Goal: Task Accomplishment & Management: Complete application form

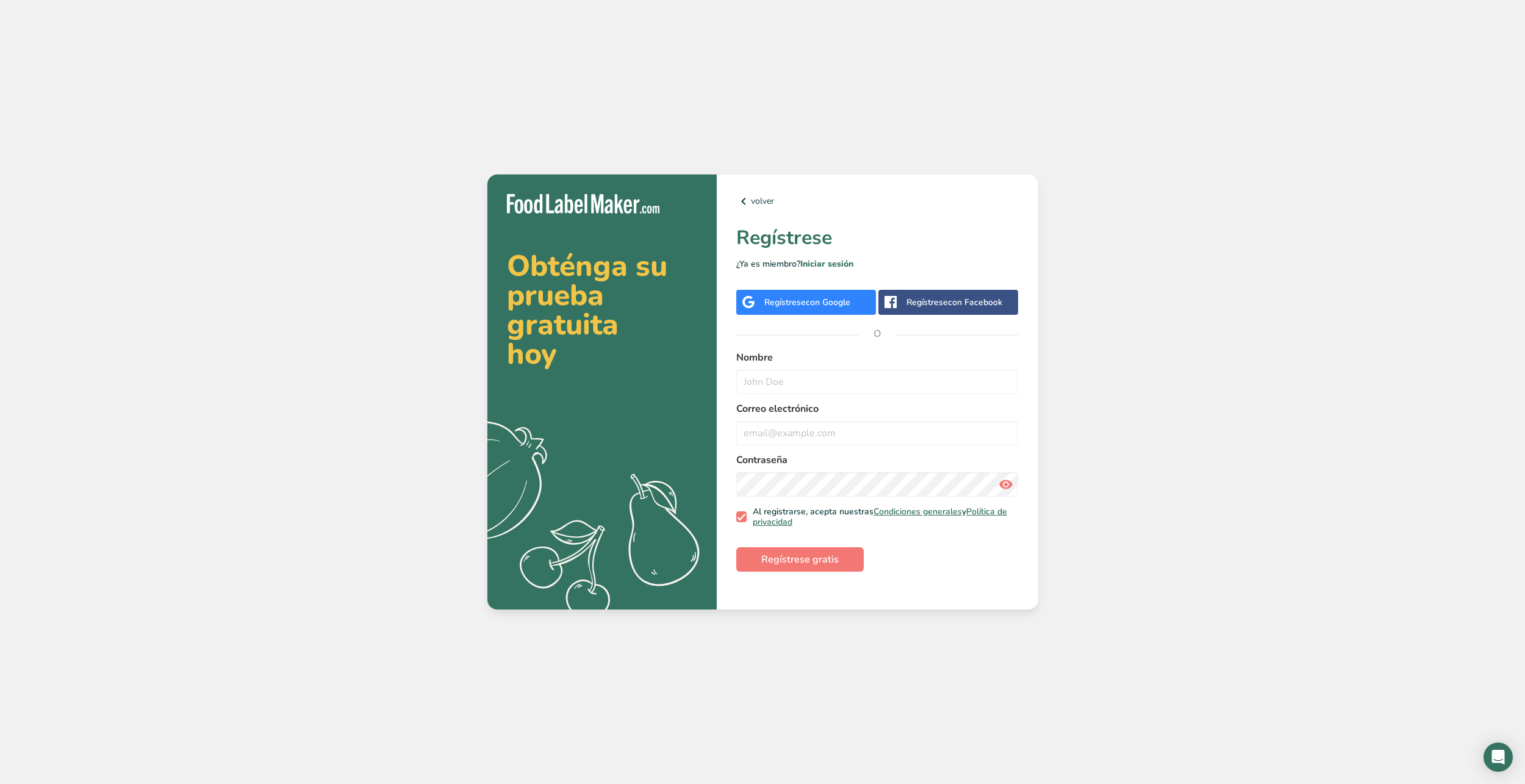
click at [787, 305] on div "Regístrese con Google" at bounding box center [808, 302] width 86 height 13
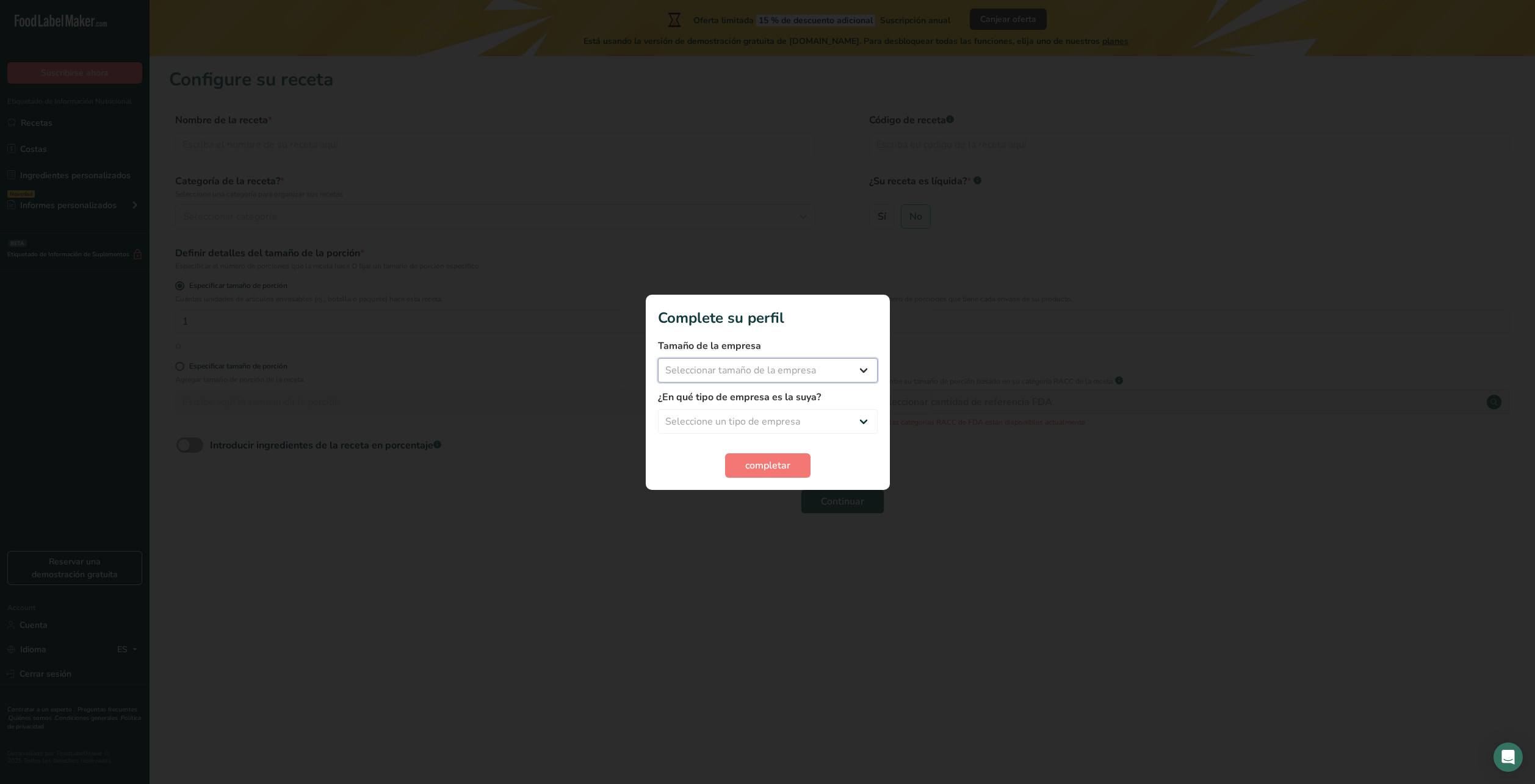
click at [761, 371] on select "Seleccionar tamaño de la empresa Menos de 10 empleados De 10 a 50 empleados De …" at bounding box center [768, 370] width 220 height 24
select select "1"
click at [658, 358] on select "Seleccionar tamaño de la empresa Menos de 10 empleados De 10 a 50 empleados De …" at bounding box center [768, 370] width 220 height 24
click at [759, 412] on select "Seleccione un tipo de empresa Fabricante de alimentos envasados Restaurante y c…" at bounding box center [768, 421] width 220 height 24
select select "1"
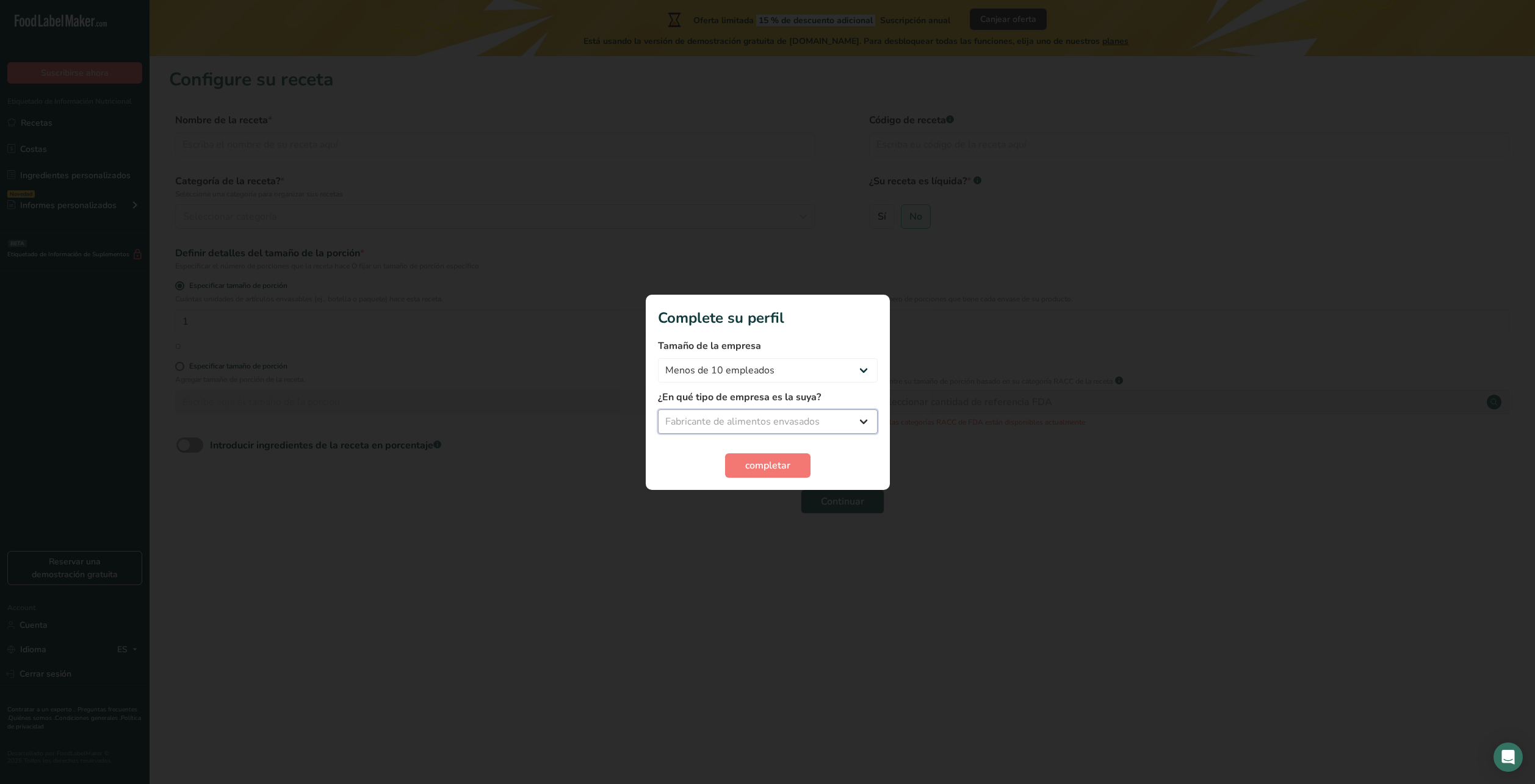
click at [658, 409] on select "Seleccione un tipo de empresa Fabricante de alimentos envasados Restaurante y c…" at bounding box center [768, 421] width 220 height 24
click at [766, 478] on section "Complete su perfil Tamaño de la empresa Menos de 10 empleados De 10 a 50 emplea…" at bounding box center [768, 392] width 244 height 195
click at [772, 466] on span "completar" at bounding box center [768, 466] width 45 height 15
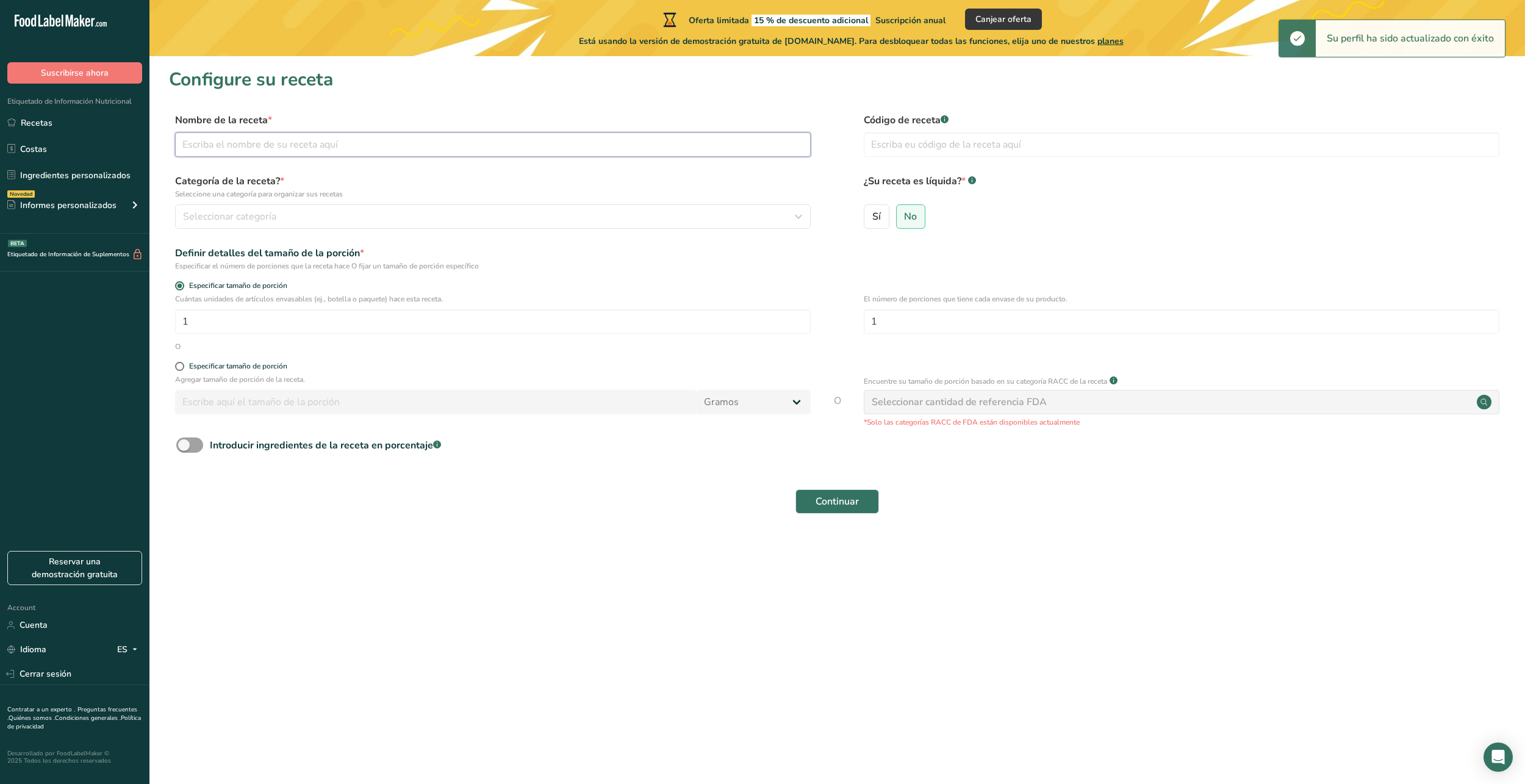
click at [274, 144] on input "text" at bounding box center [493, 144] width 636 height 24
type input "Proteina"
click at [307, 208] on button "Seleccionar categoría" at bounding box center [493, 216] width 636 height 24
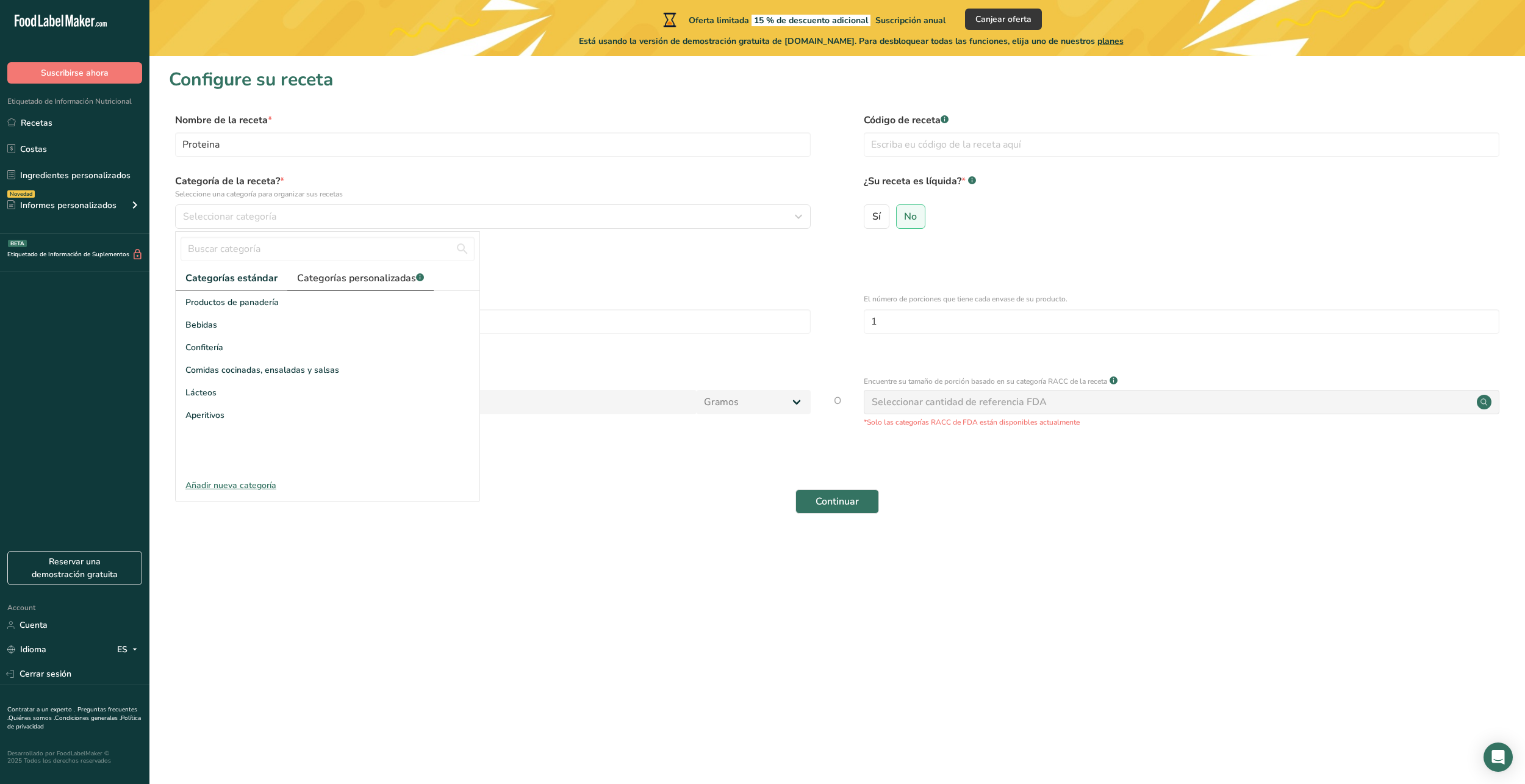
click at [350, 278] on span "Categorías personalizadas .a-a{fill:#347362;}.b-a{fill:#fff;}" at bounding box center [361, 278] width 127 height 15
click at [263, 489] on div "Añadir nueva categoría" at bounding box center [328, 485] width 304 height 13
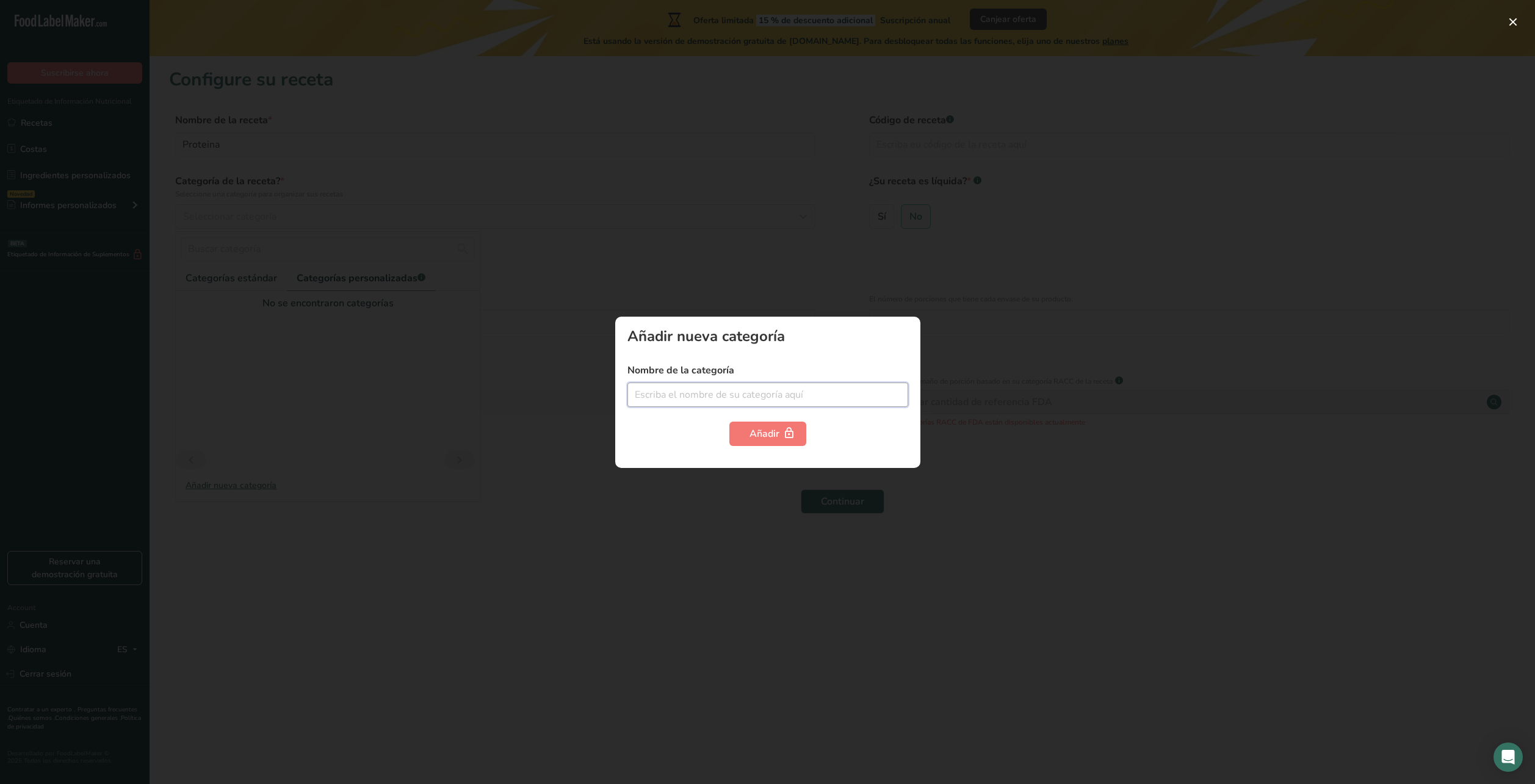
click at [740, 385] on input "text" at bounding box center [768, 394] width 281 height 24
drag, startPoint x: 740, startPoint y: 385, endPoint x: 759, endPoint y: 392, distance: 20.2
type input "proteina"
drag, startPoint x: 759, startPoint y: 392, endPoint x: 741, endPoint y: 434, distance: 45.7
click at [736, 433] on button "Añadir" at bounding box center [768, 433] width 77 height 24
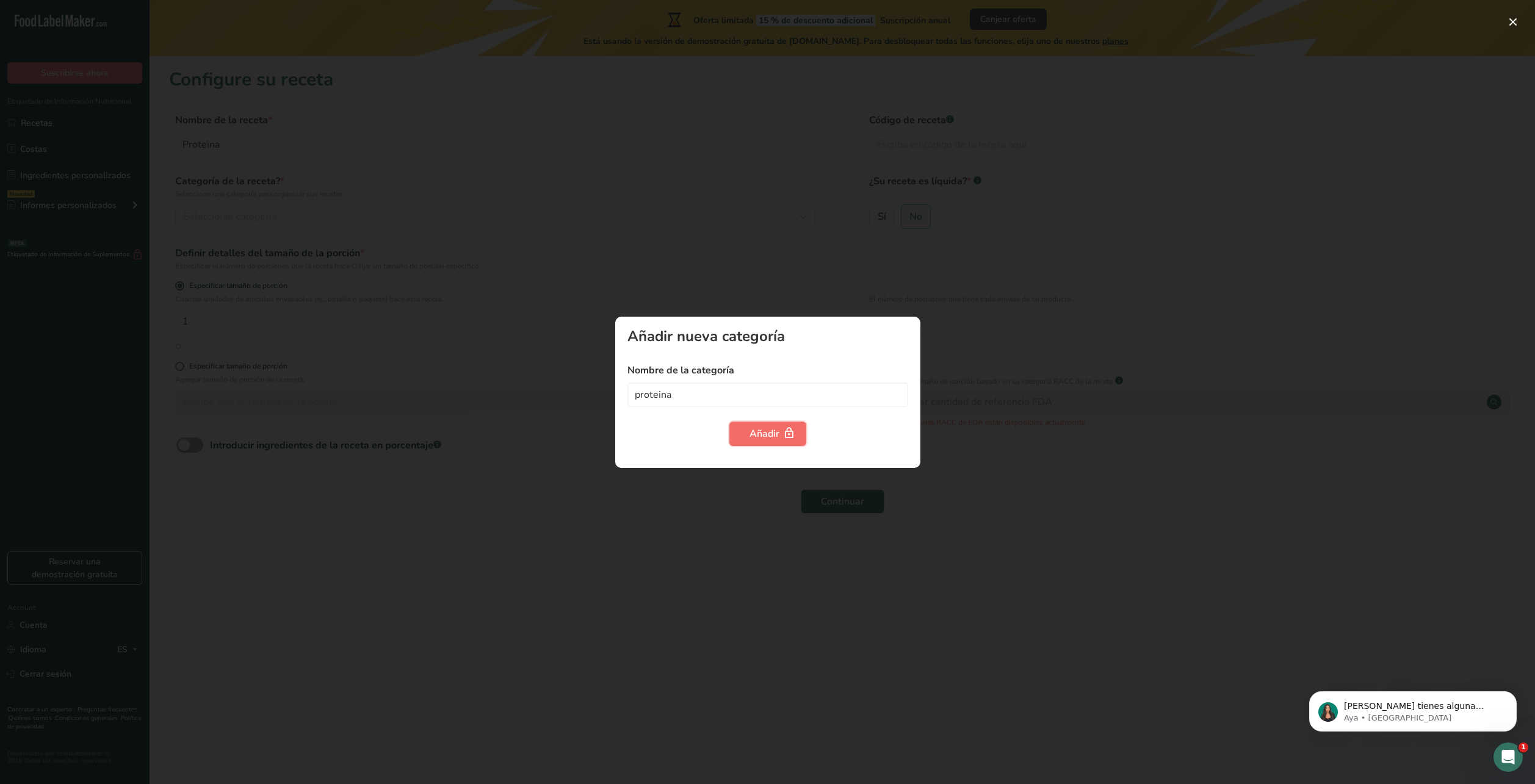
click at [755, 435] on div "Añadir" at bounding box center [768, 434] width 36 height 15
click at [958, 442] on div at bounding box center [768, 392] width 1535 height 784
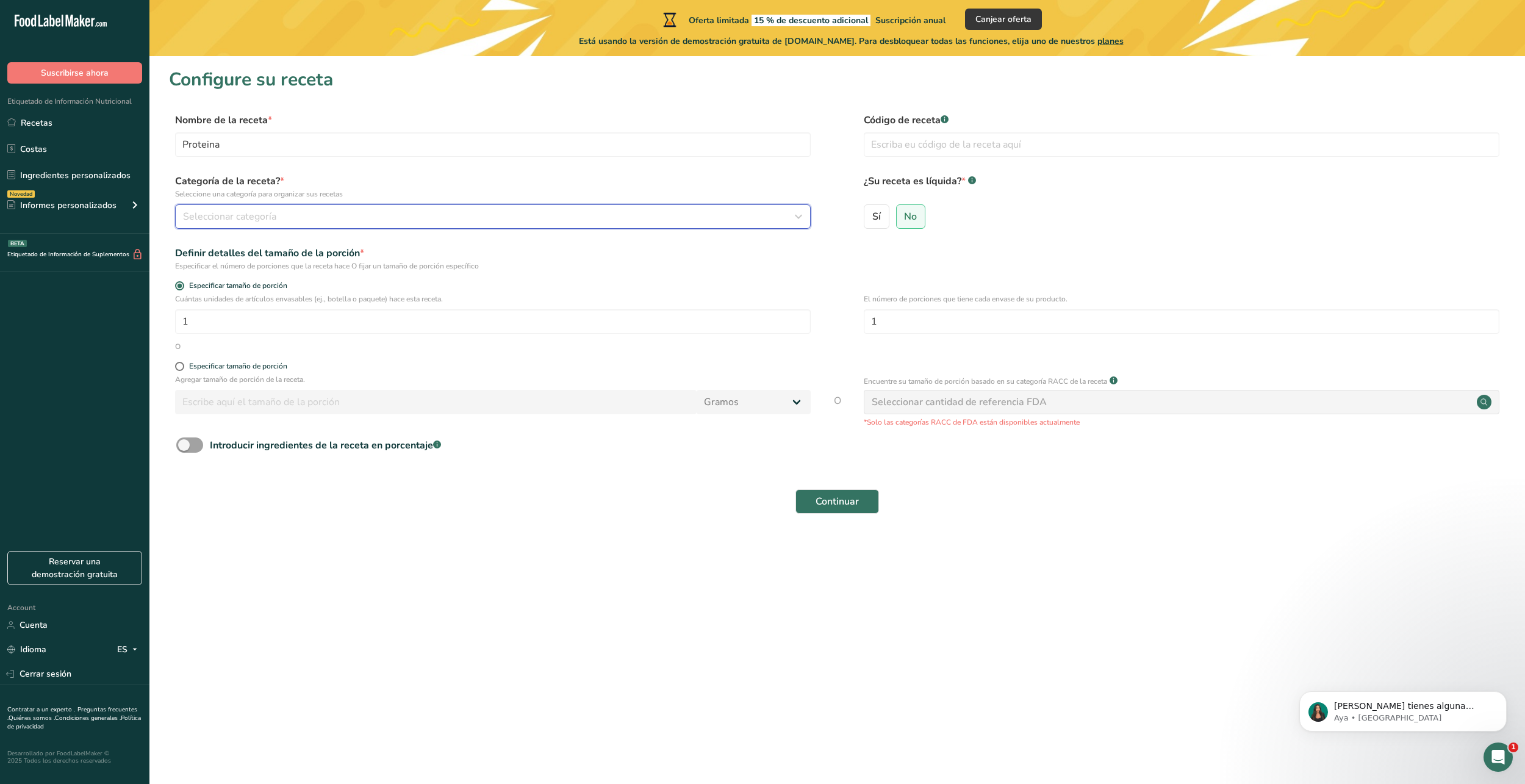
click at [328, 217] on div "Seleccionar categoría" at bounding box center [489, 216] width 613 height 15
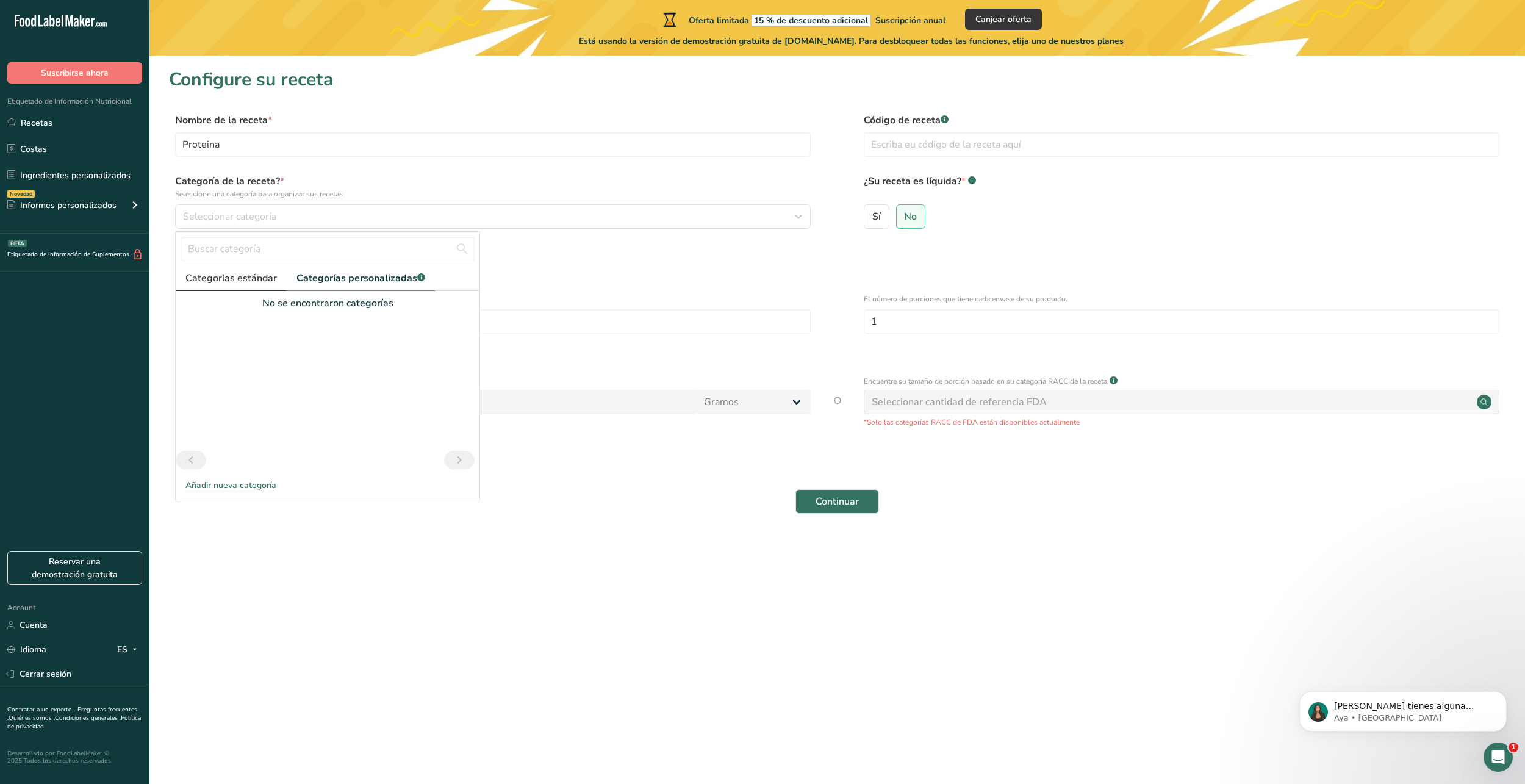
click at [237, 279] on span "Categorías estándar" at bounding box center [231, 278] width 92 height 15
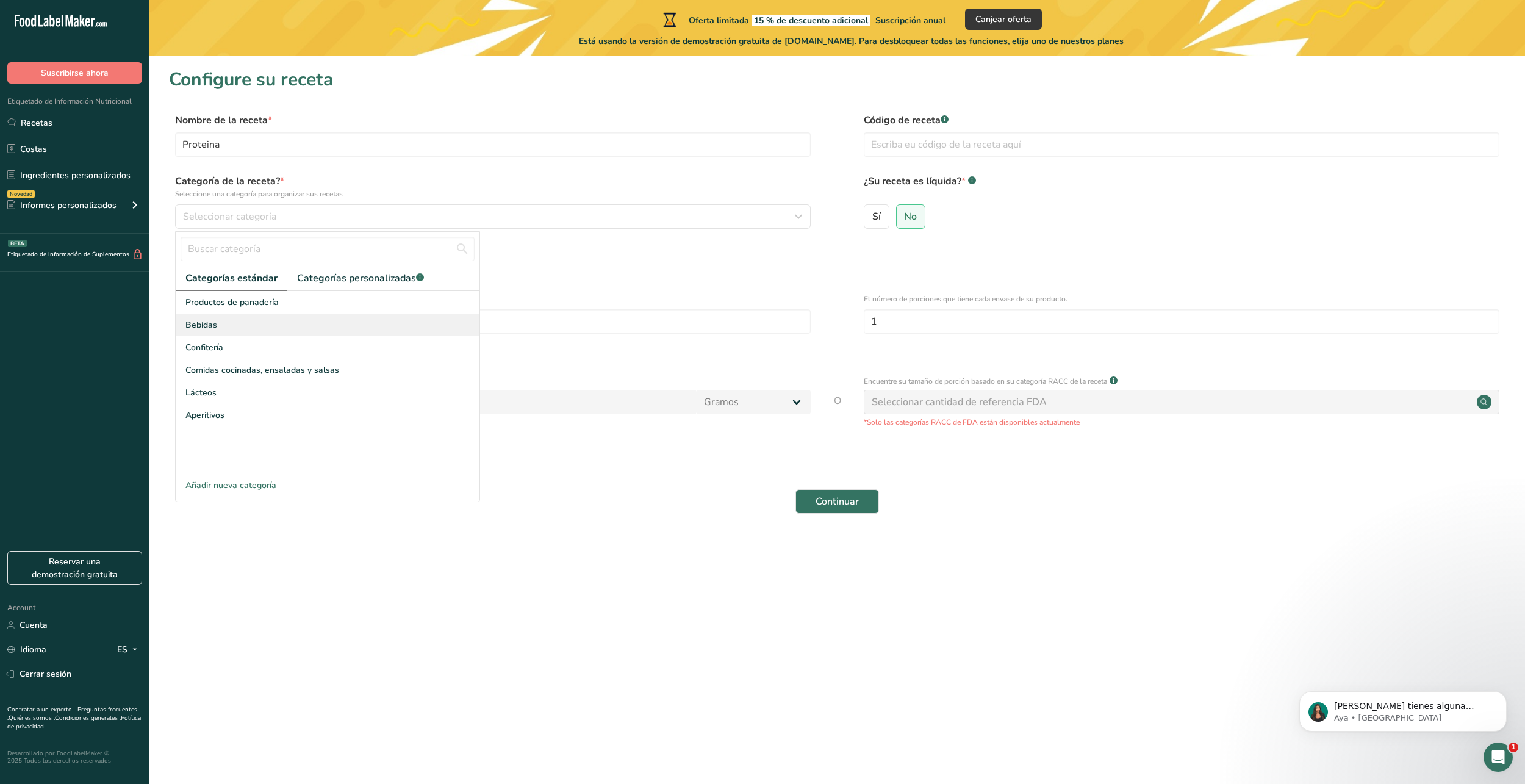
click at [220, 330] on div "Bebidas" at bounding box center [328, 324] width 304 height 22
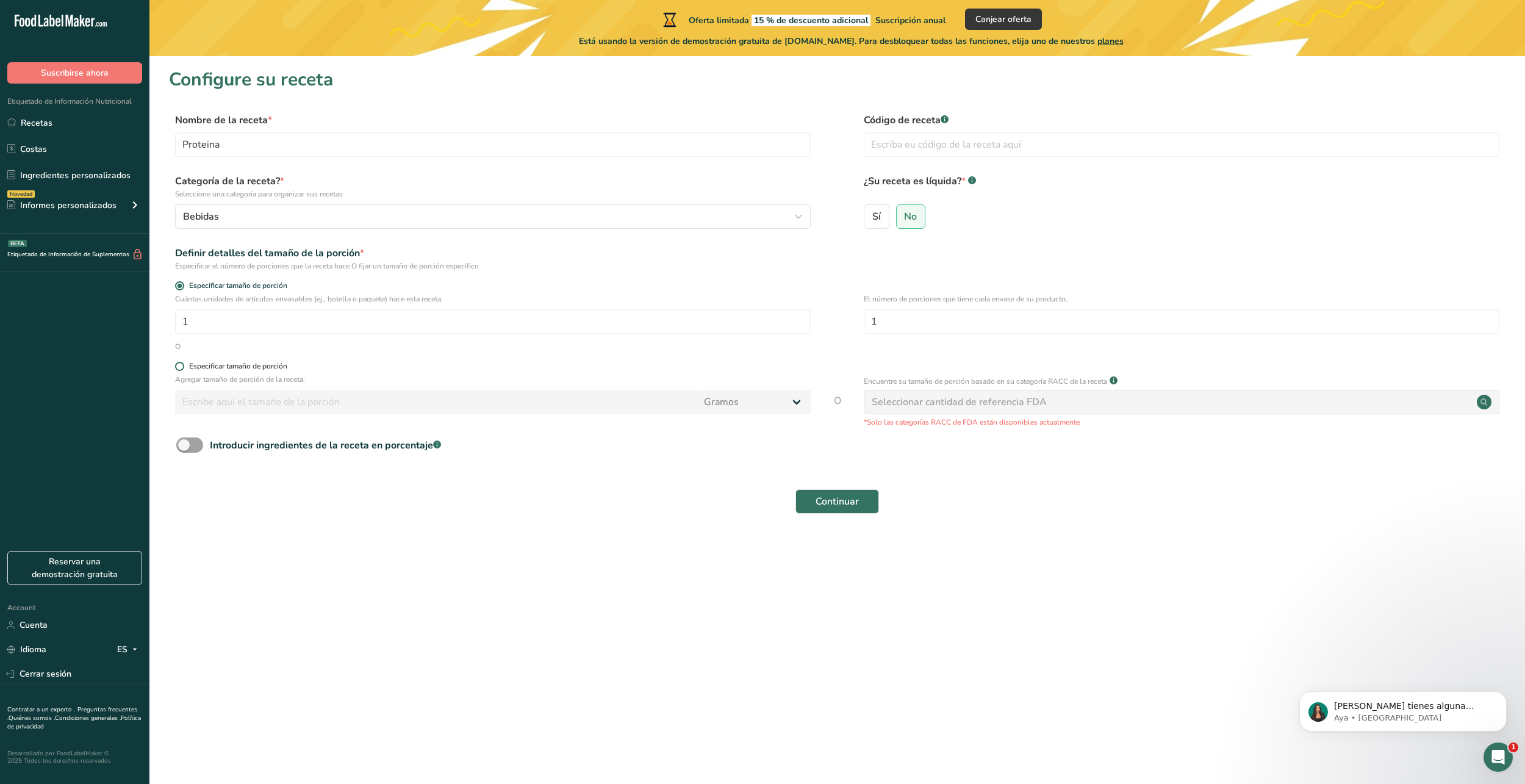
click at [251, 369] on div "Especificar tamaño de porción" at bounding box center [239, 367] width 98 height 9
click at [183, 369] on input "Especificar tamaño de porción" at bounding box center [179, 367] width 8 height 8
radio input "true"
radio input "false"
click at [272, 388] on div "Agregar tamaño de porción de la receta. [GEOGRAPHIC_DATA] kg mg mcg libras onza…" at bounding box center [493, 397] width 636 height 47
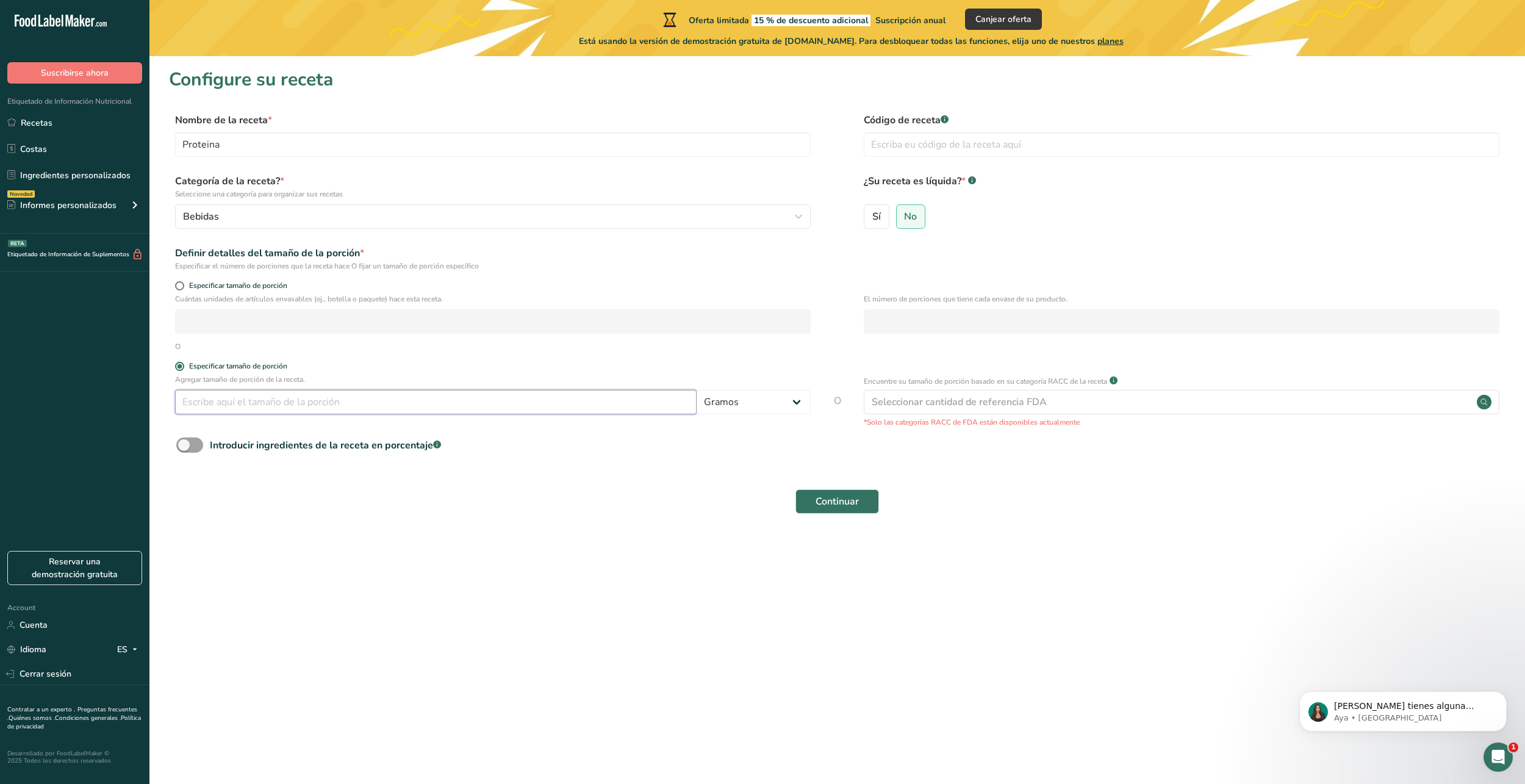
click at [271, 393] on input "number" at bounding box center [436, 402] width 522 height 24
type input "1"
click at [729, 392] on select "Gramos kg mg mcg libras onza [GEOGRAPHIC_DATA] mL onza líquida [GEOGRAPHIC_DATA…" at bounding box center [753, 402] width 114 height 24
click at [416, 402] on input "1" at bounding box center [436, 402] width 522 height 24
click at [409, 402] on input "1" at bounding box center [436, 402] width 522 height 24
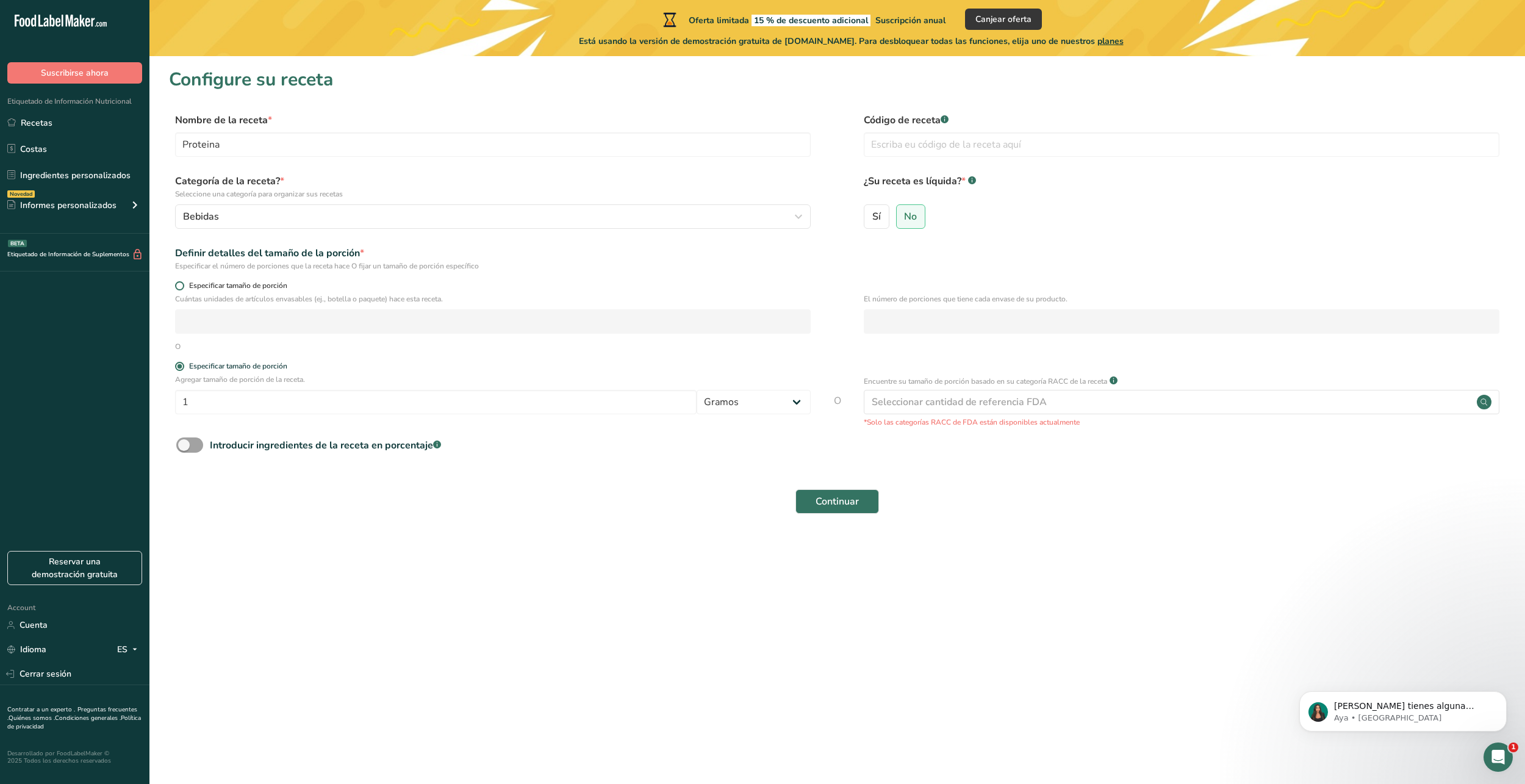
click at [178, 286] on span at bounding box center [180, 286] width 9 height 9
click at [178, 286] on input "Especificar tamaño de porción" at bounding box center [179, 286] width 8 height 8
radio input "true"
radio input "false"
click at [253, 328] on input "number" at bounding box center [493, 322] width 636 height 24
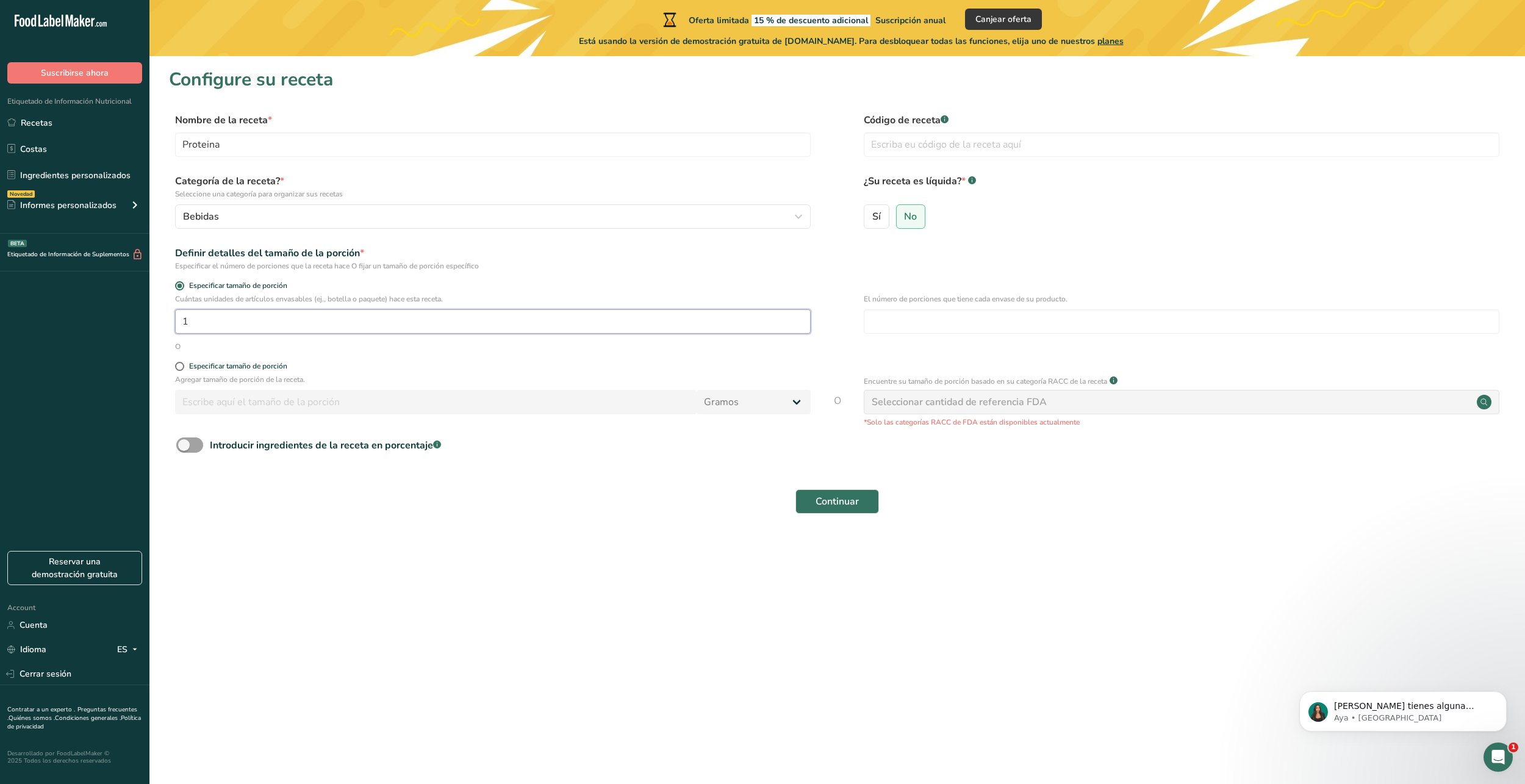
type input "1"
click at [386, 528] on section "Configure su receta Nombre de la receta * Proteina Código de receta .a-a{fill:#…" at bounding box center [837, 298] width 1376 height 485
click at [955, 148] on input "text" at bounding box center [1181, 144] width 636 height 24
click at [899, 221] on label "No" at bounding box center [911, 216] width 30 height 24
click at [899, 220] on input "No" at bounding box center [901, 216] width 8 height 8
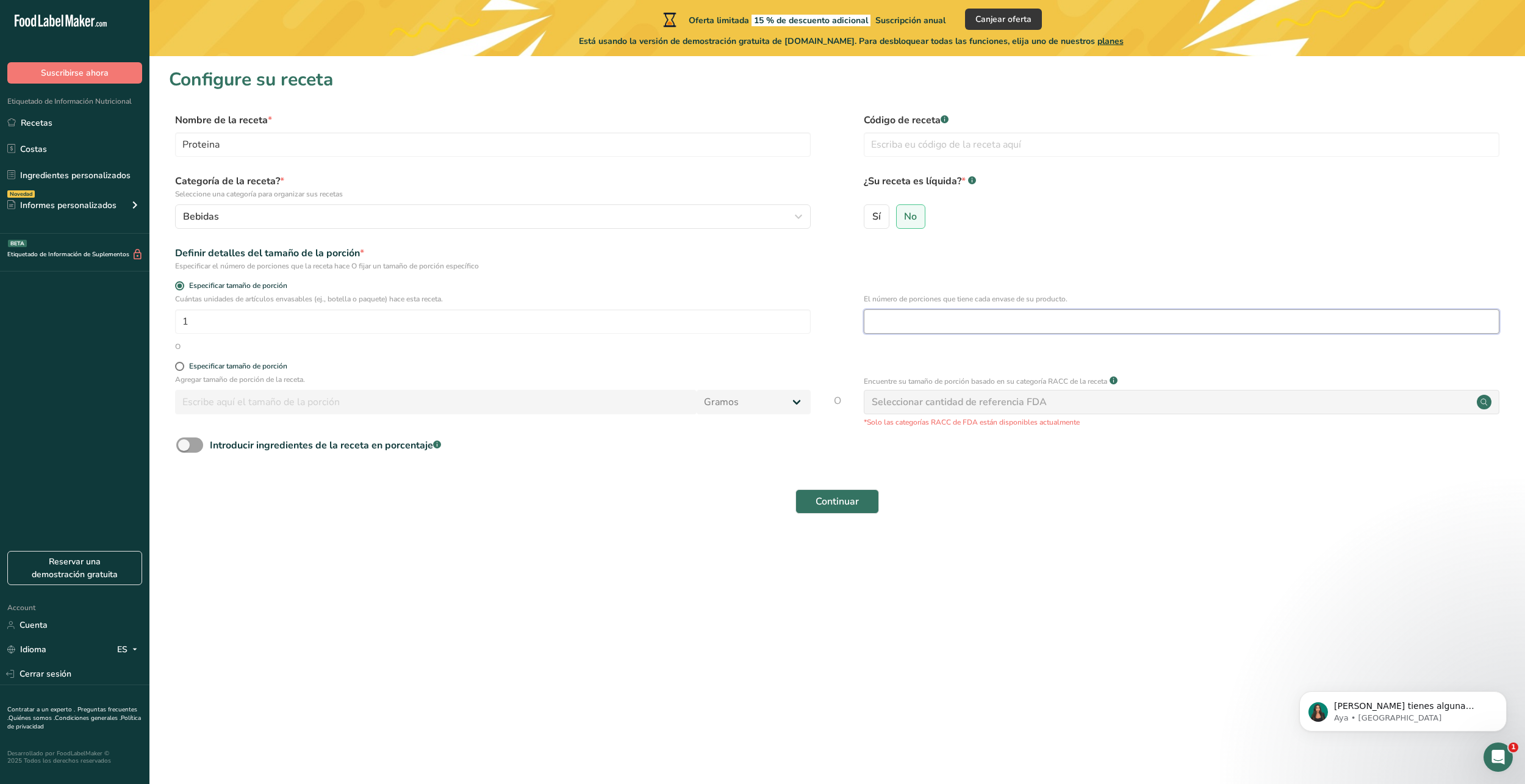
click at [930, 324] on input "number" at bounding box center [1181, 322] width 636 height 24
type input "1"
drag, startPoint x: 293, startPoint y: 320, endPoint x: 150, endPoint y: 314, distance: 143.1
click at [150, 314] on section "Configure su receta Nombre de la receta * Proteina Código de receta .a-a{fill:#…" at bounding box center [837, 298] width 1376 height 485
click at [305, 349] on div "O" at bounding box center [837, 346] width 1337 height 11
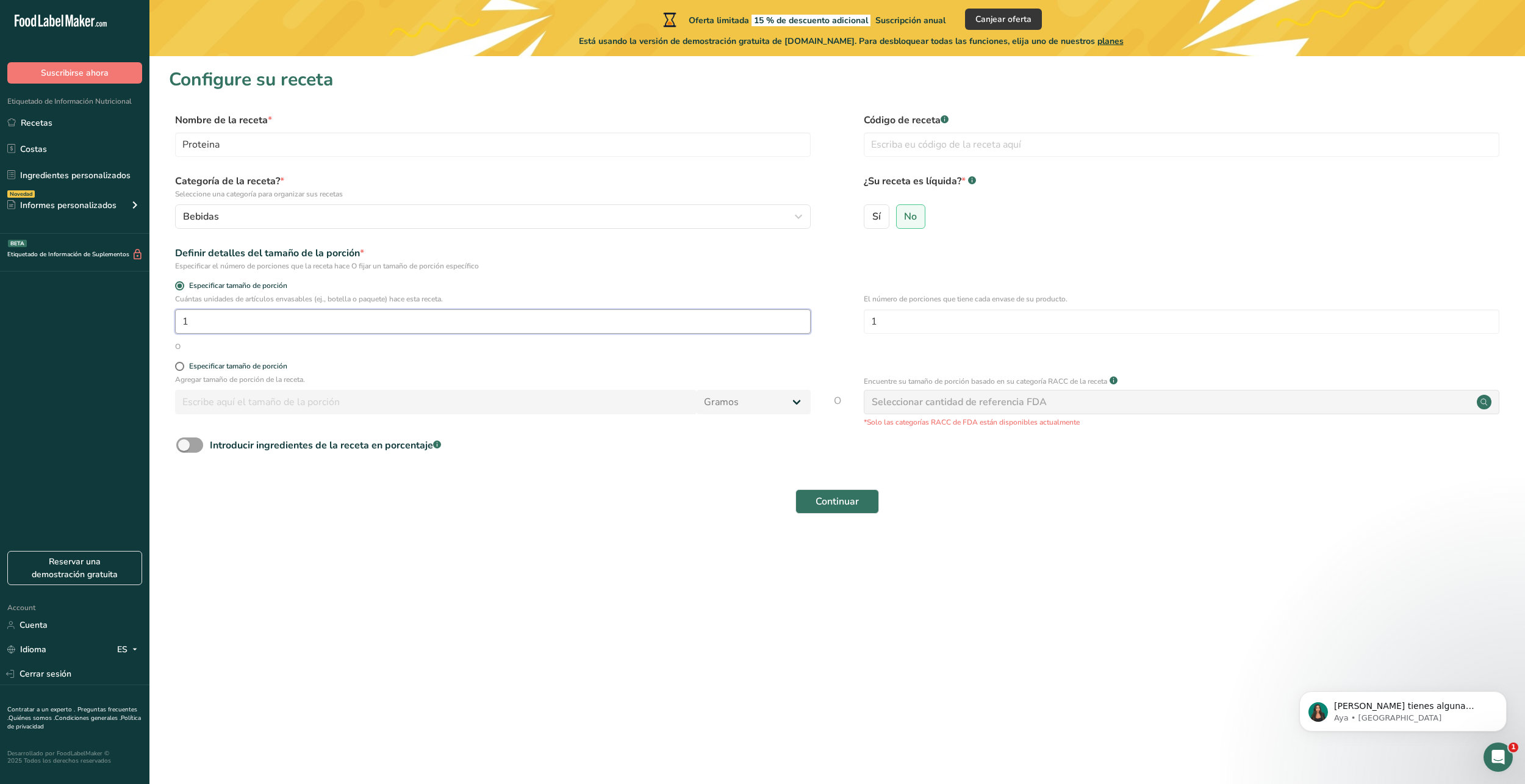
click at [356, 311] on input "1" at bounding box center [493, 322] width 636 height 24
click at [193, 448] on span at bounding box center [190, 445] width 27 height 16
click at [184, 448] on input "Introducir ingredientes de la receta en porcentaje .a-a{fill:#347362;}.b-a{fill…" at bounding box center [181, 445] width 8 height 8
checkbox input "true"
click at [225, 486] on input "number" at bounding box center [800, 497] width 1247 height 24
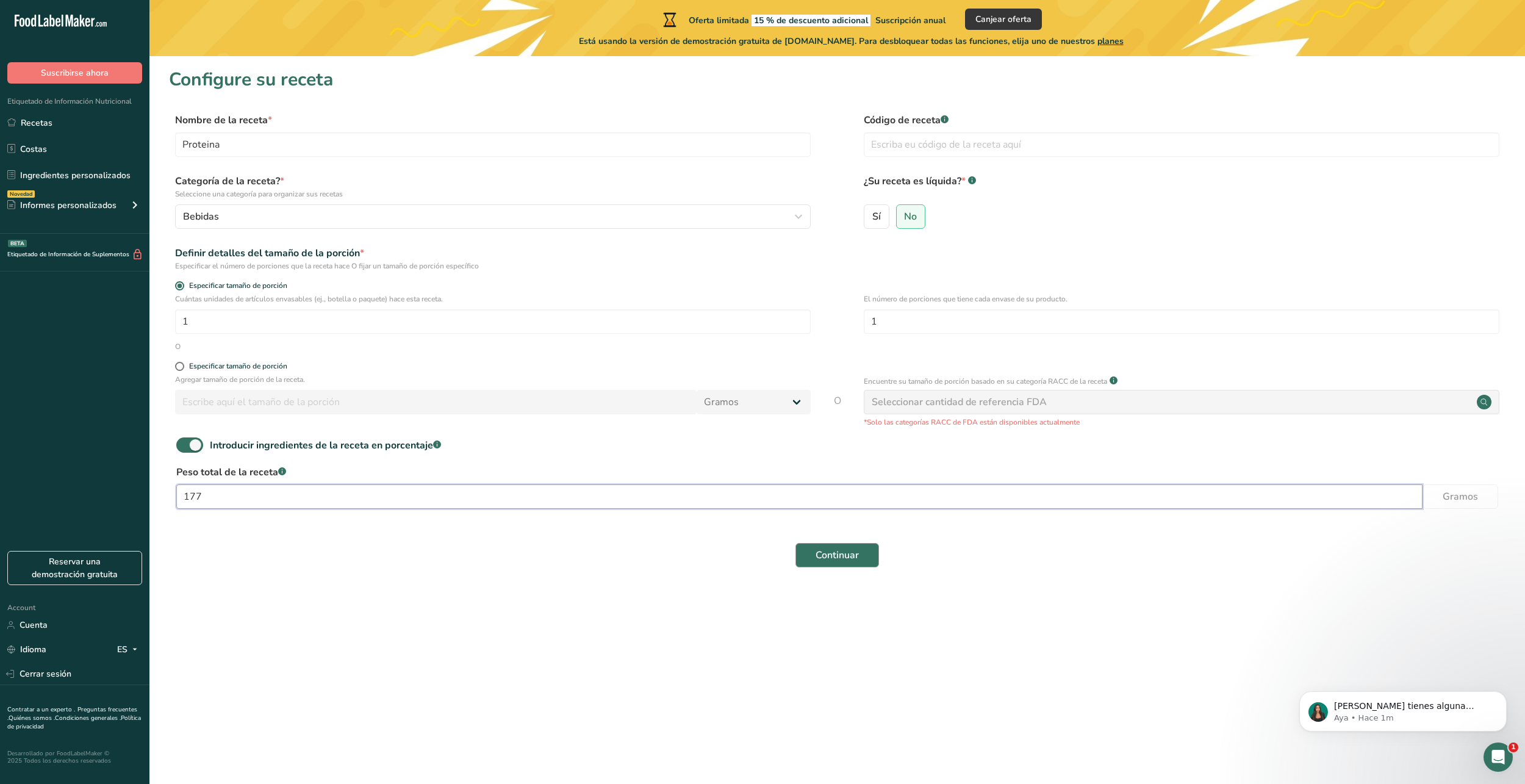
type input "177"
click at [870, 556] on button "Continuar" at bounding box center [837, 555] width 84 height 24
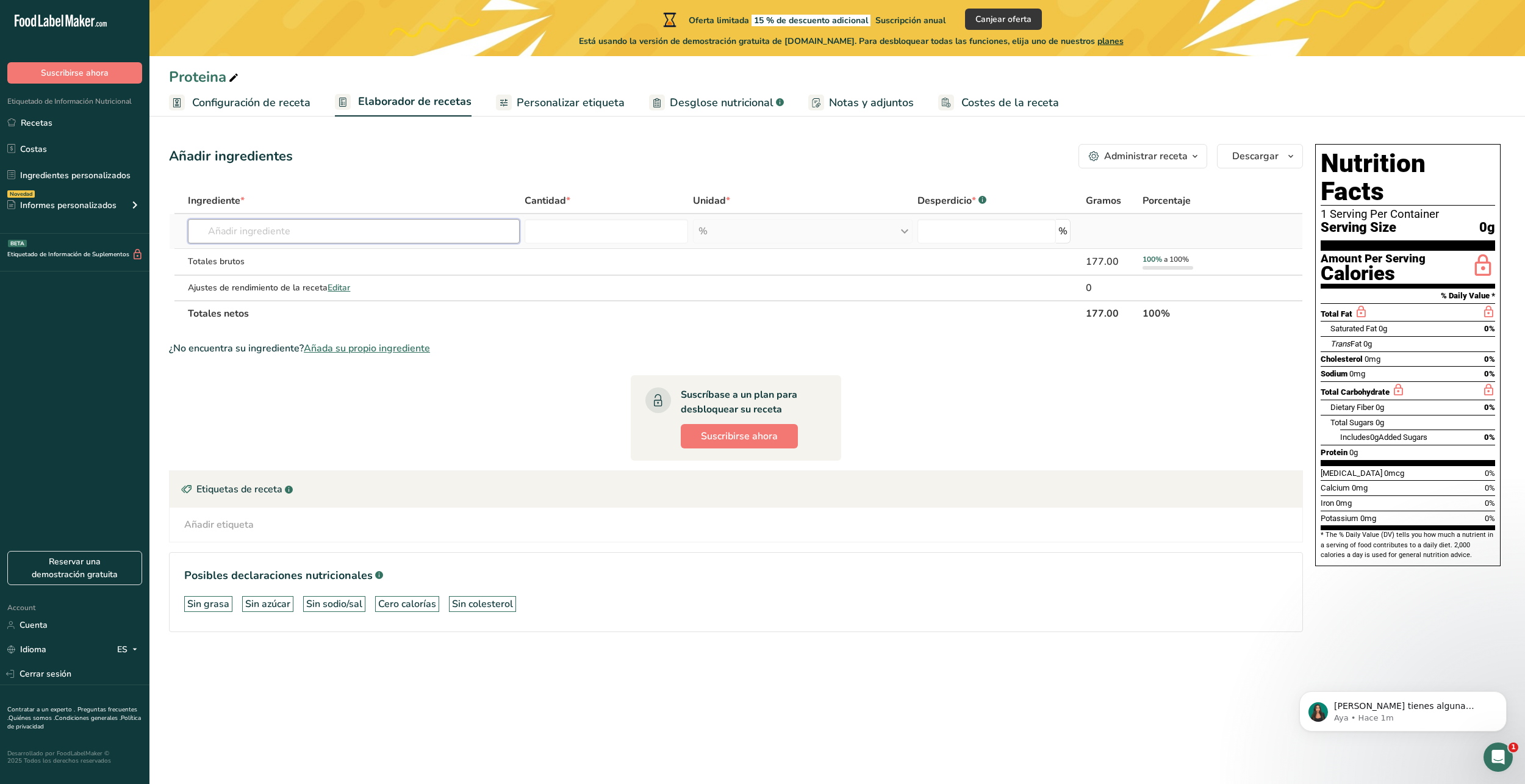
click at [293, 238] on input "text" at bounding box center [354, 231] width 332 height 24
